Goal: Task Accomplishment & Management: Manage account settings

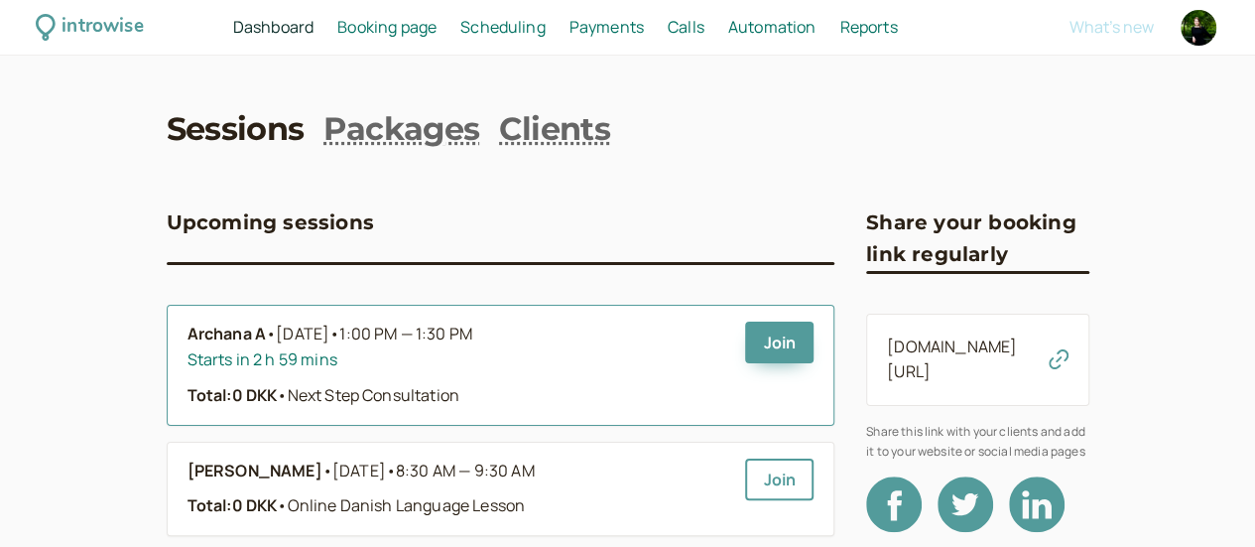
click at [276, 336] on span "[DATE] • 1:00 PM — 1:30 PM" at bounding box center [374, 335] width 196 height 26
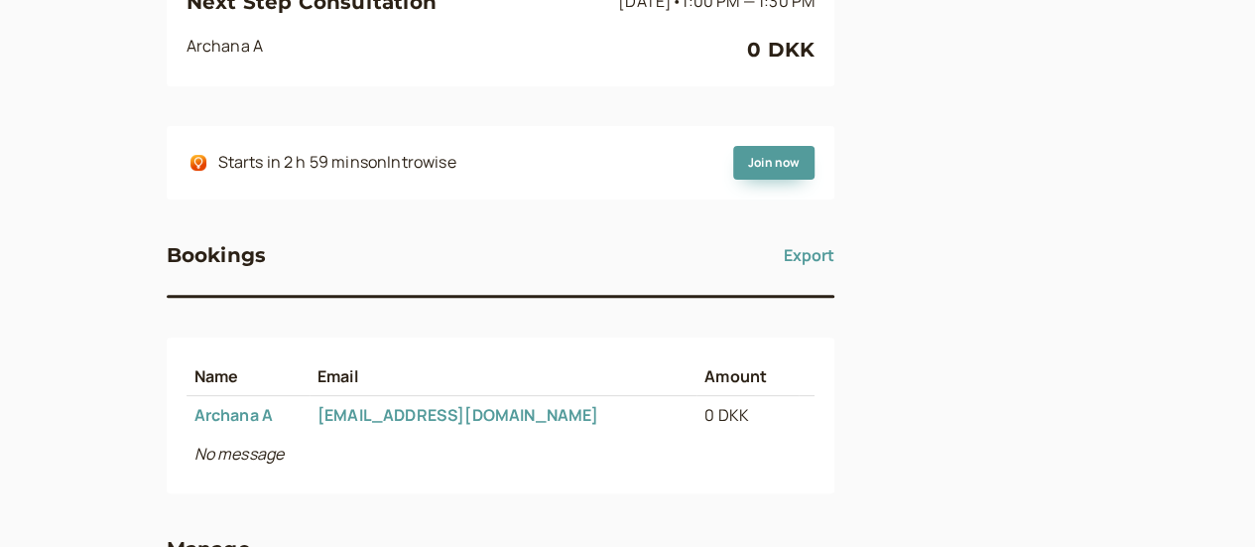
scroll to position [427, 0]
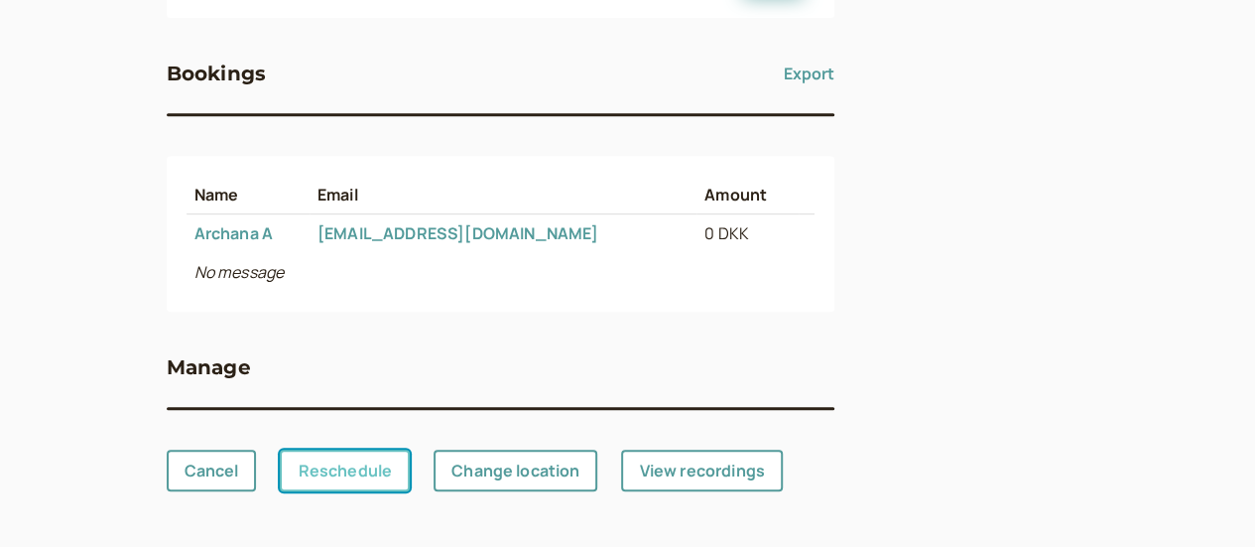
click at [280, 465] on link "Reschedule" at bounding box center [345, 471] width 130 height 42
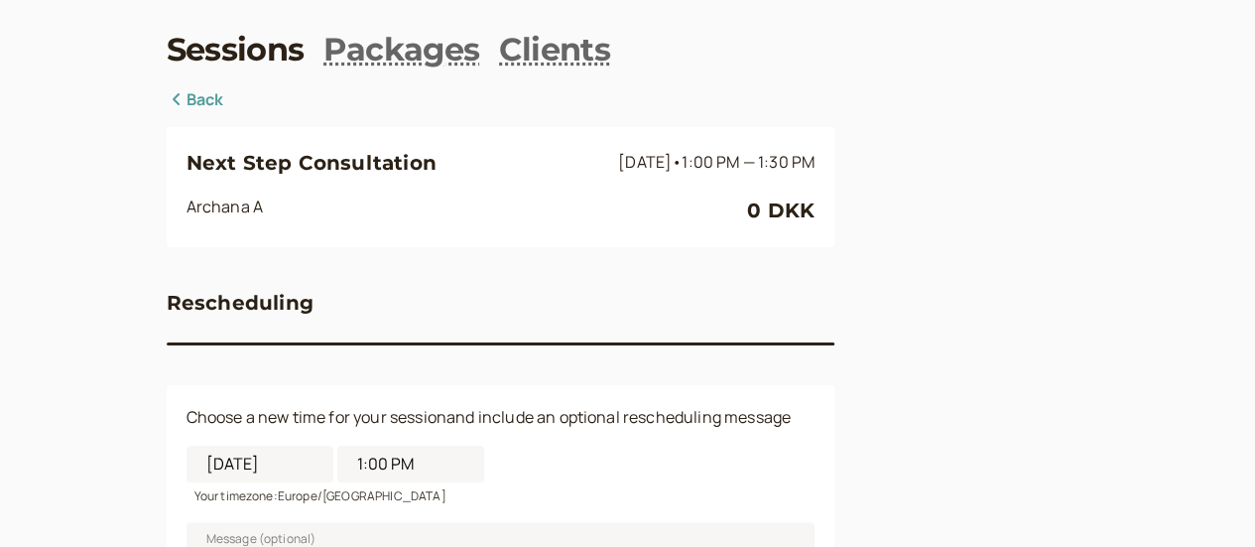
click at [167, 96] on link "Back" at bounding box center [196, 100] width 58 height 26
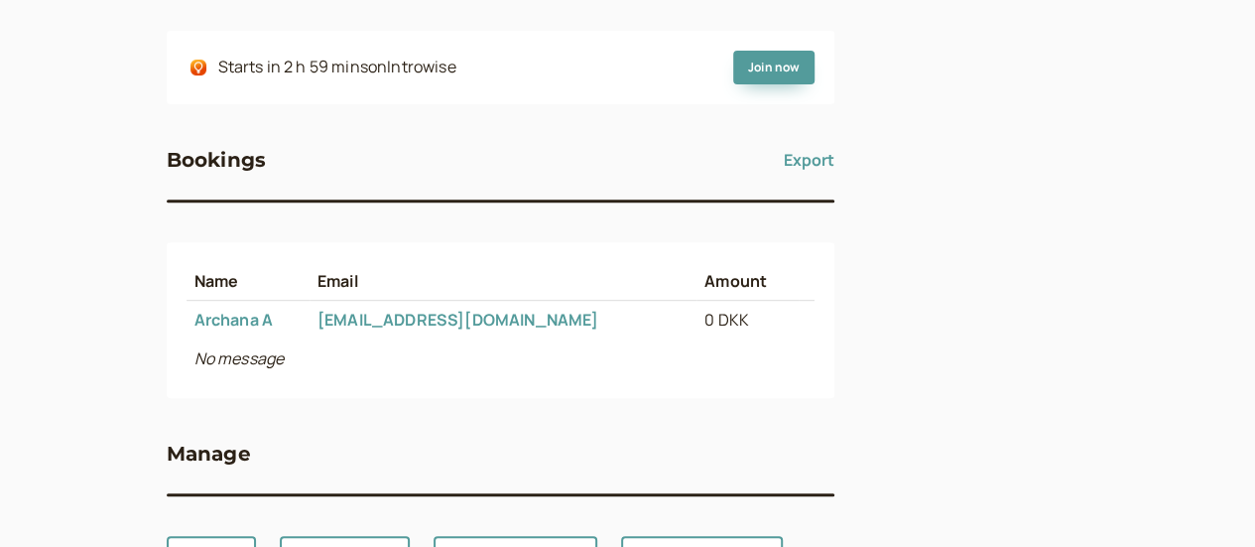
scroll to position [427, 0]
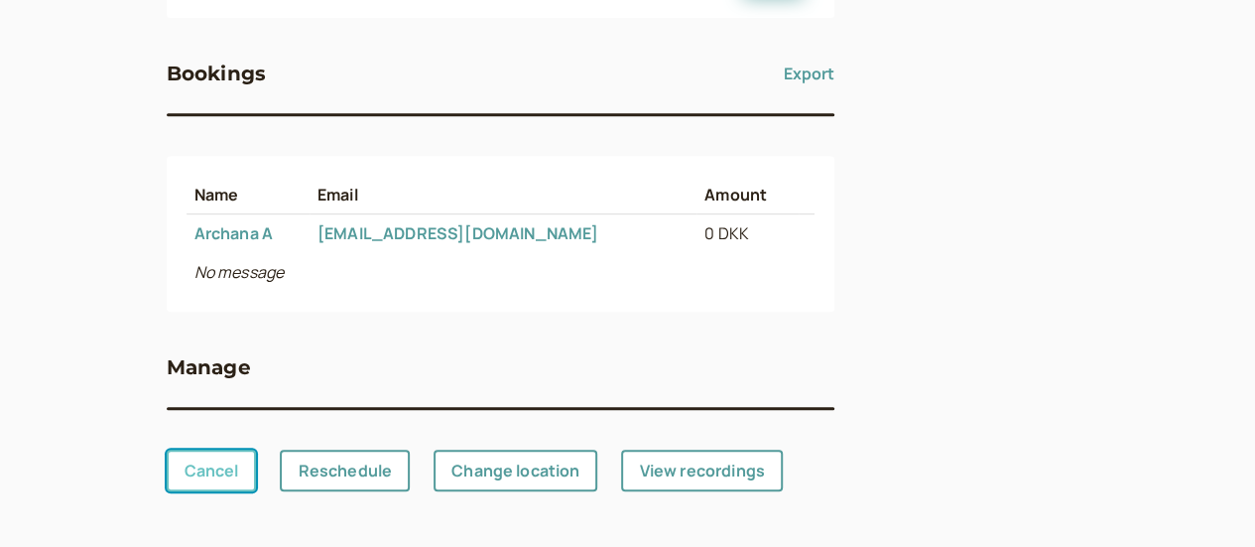
click at [167, 481] on link "Cancel" at bounding box center [212, 471] width 90 height 42
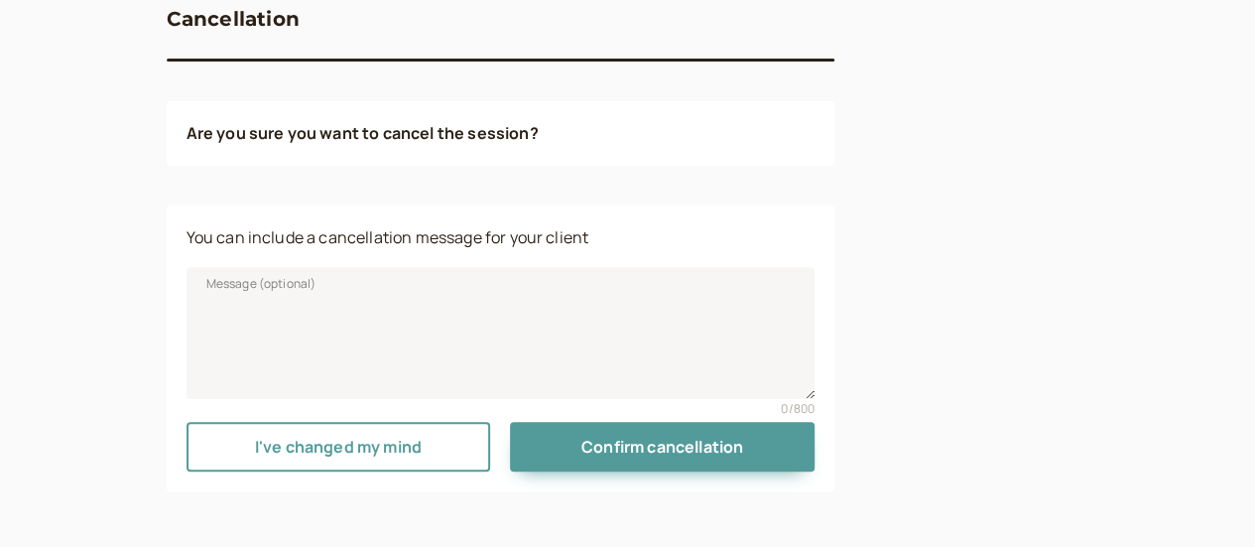
scroll to position [368, 0]
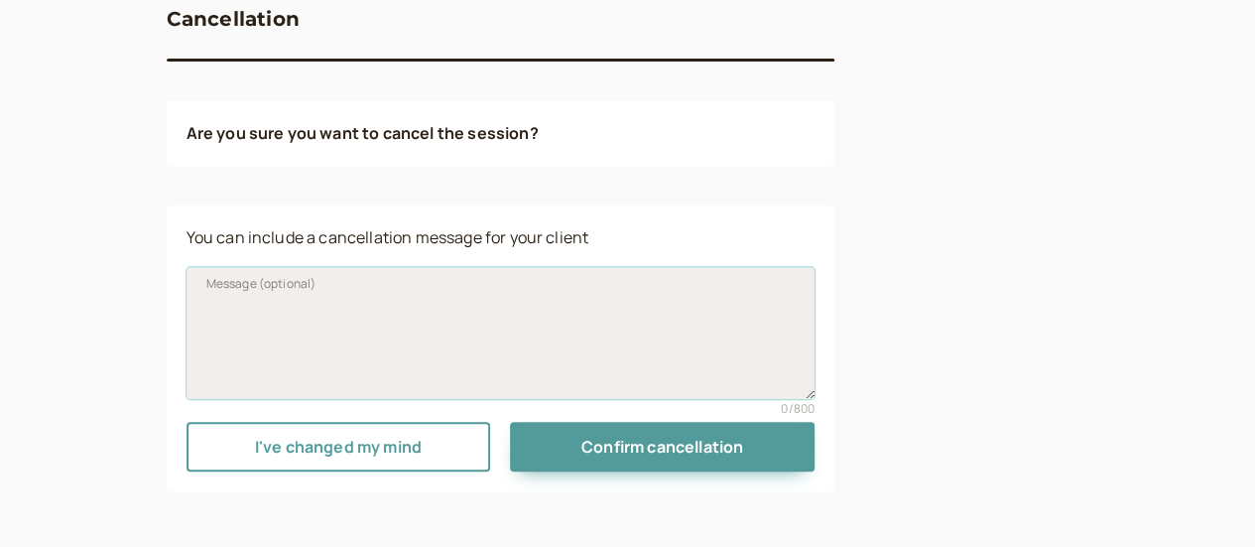
click at [254, 301] on textarea "Message (optional)" at bounding box center [501, 332] width 629 height 131
type textarea "h"
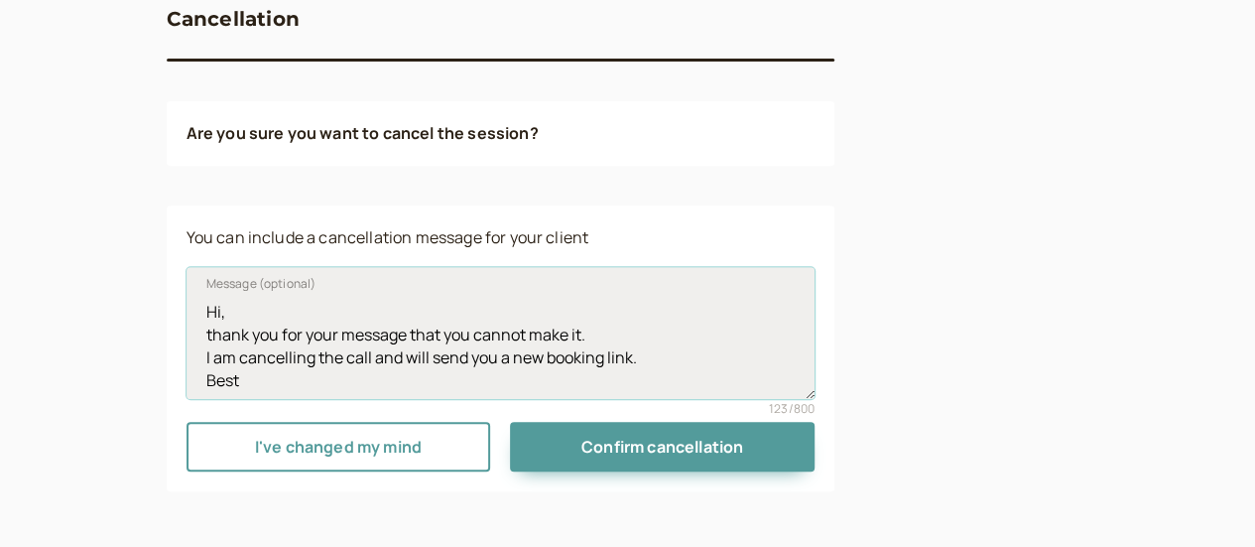
scroll to position [15, 0]
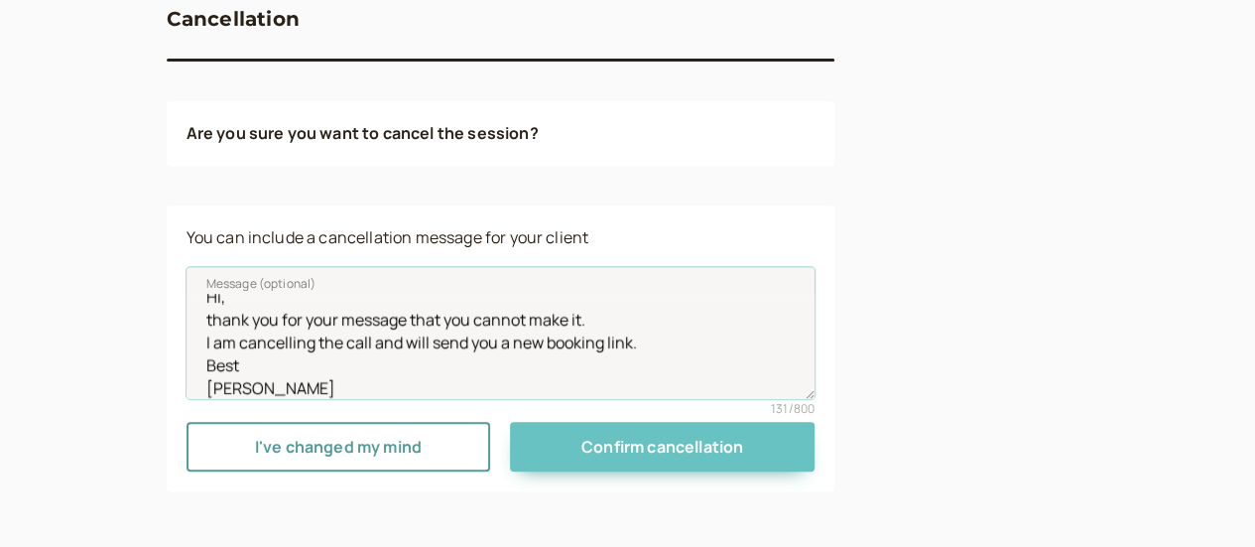
type textarea "Hi, thank you for your message that you cannot make it. I am cancelling the cal…"
click at [636, 448] on span "Confirm cancellation" at bounding box center [663, 447] width 162 height 22
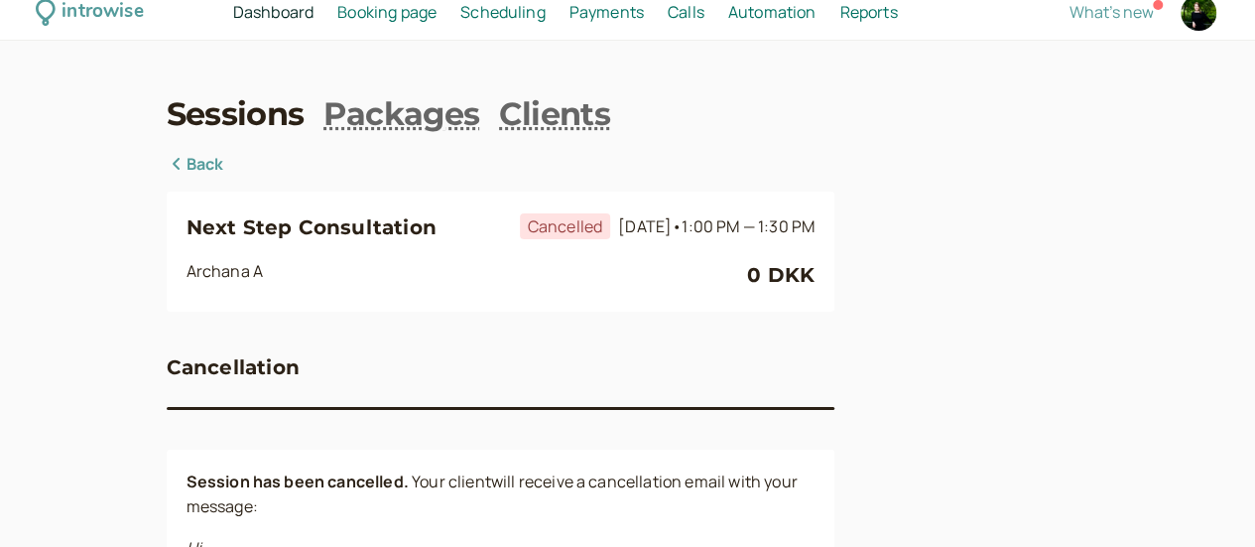
scroll to position [0, 0]
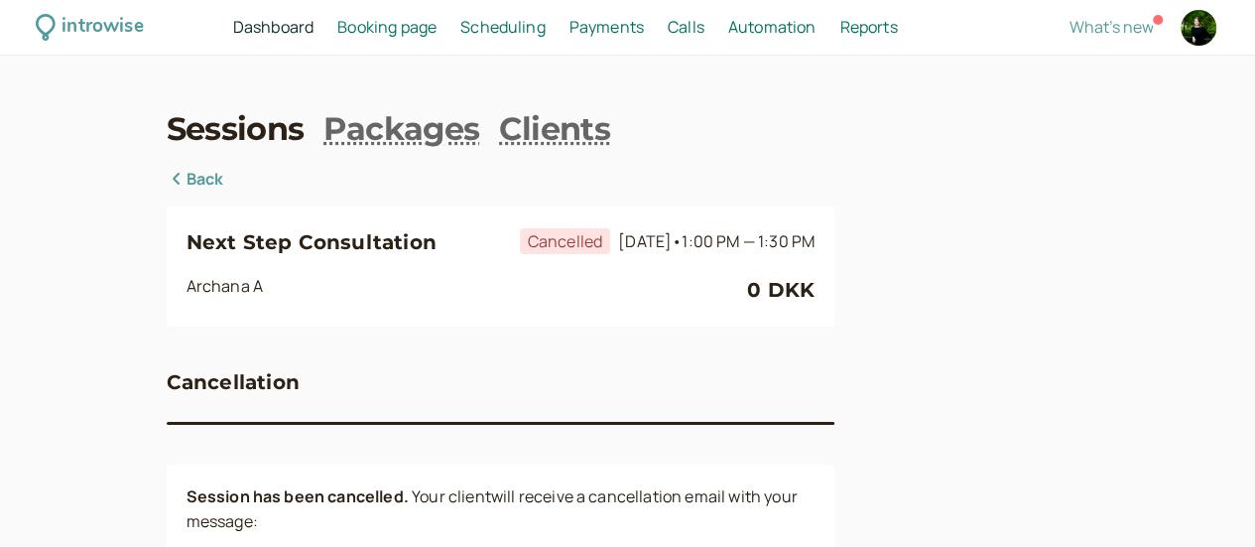
click at [437, 29] on span "Booking page" at bounding box center [386, 27] width 99 height 22
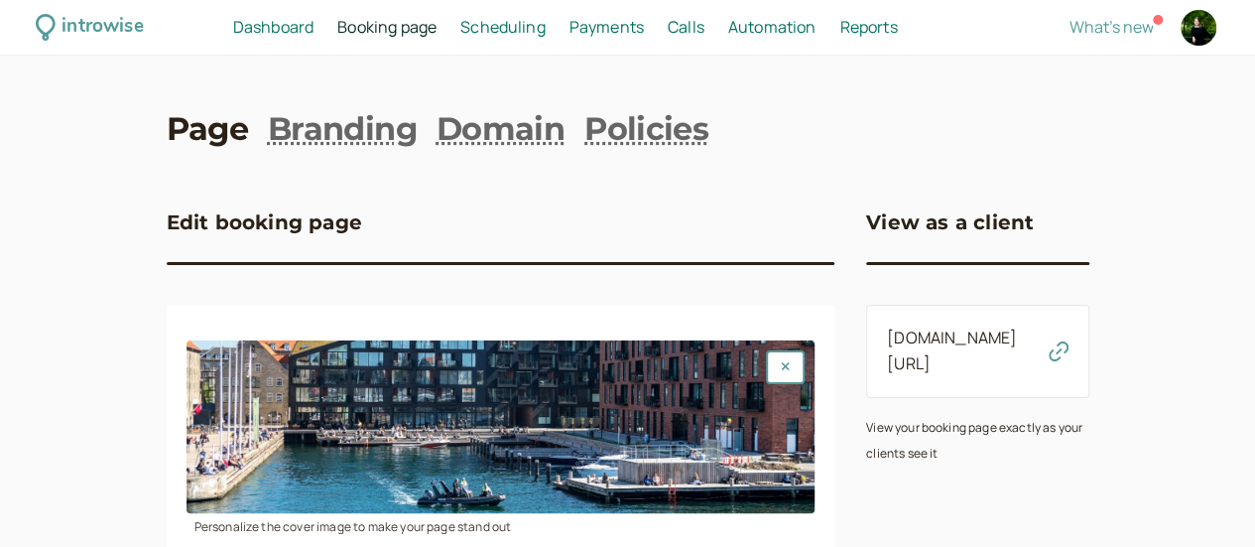
click at [437, 26] on span "Booking page" at bounding box center [386, 27] width 99 height 22
click at [546, 29] on span "Scheduling" at bounding box center [502, 27] width 85 height 22
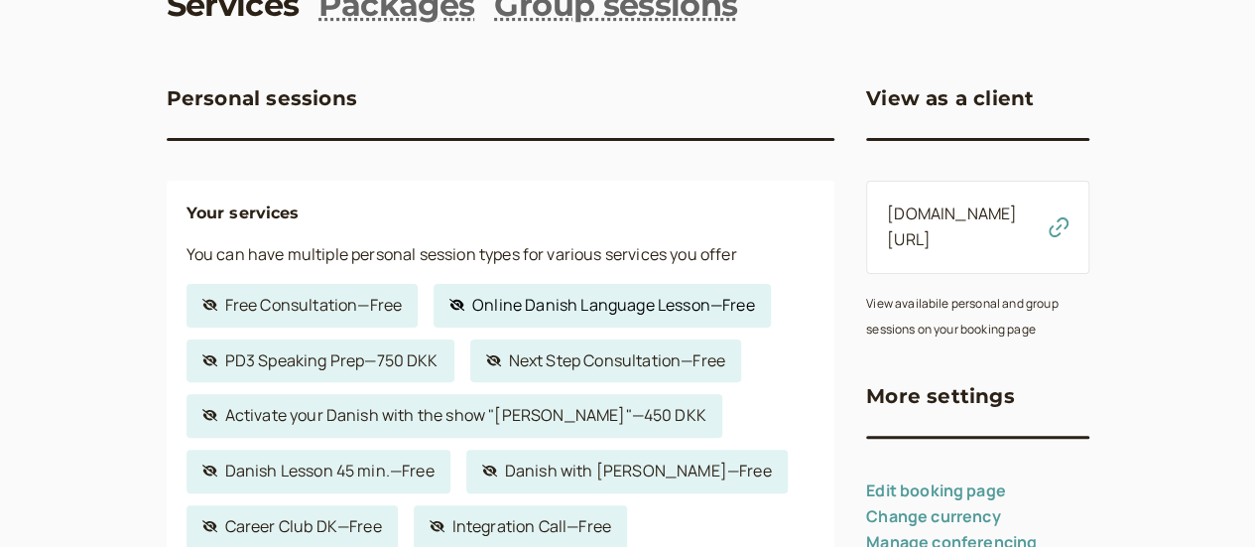
scroll to position [125, 0]
click at [519, 365] on link "Hidden service Next Step Consultation — Free" at bounding box center [605, 360] width 271 height 44
select select "30"
select select "c2z5adJsVqrROgbcEYHF"
select select "1440"
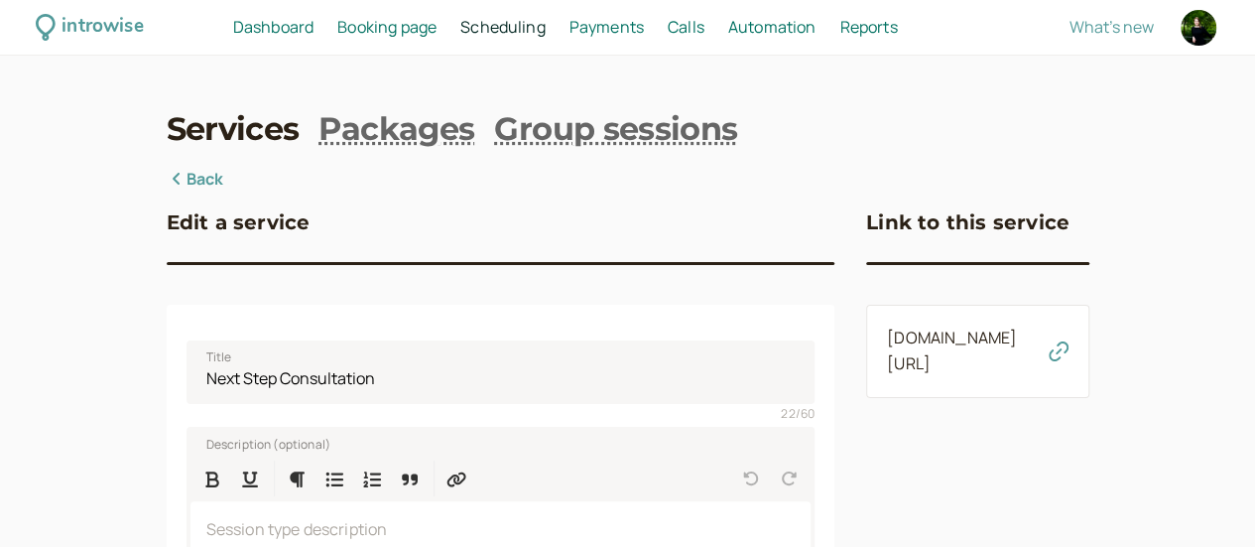
drag, startPoint x: 1165, startPoint y: 356, endPoint x: 1155, endPoint y: 352, distance: 10.7
click at [1090, 352] on div "[DOMAIN_NAME][URL]" at bounding box center [977, 351] width 223 height 93
click at [1069, 352] on icon "button" at bounding box center [1059, 351] width 20 height 20
